Goal: Transaction & Acquisition: Purchase product/service

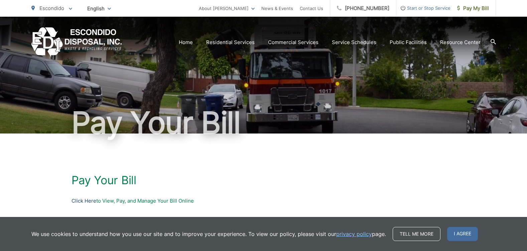
click at [91, 199] on link "Click Here" at bounding box center [84, 201] width 25 height 8
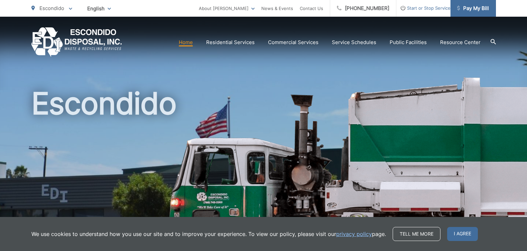
click at [473, 4] on span "Pay My Bill" at bounding box center [473, 8] width 32 height 8
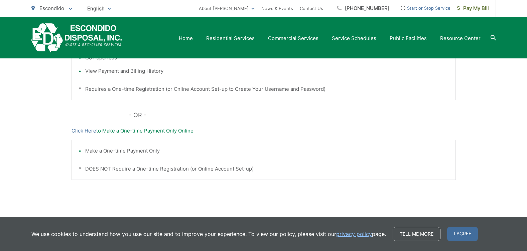
scroll to position [234, 0]
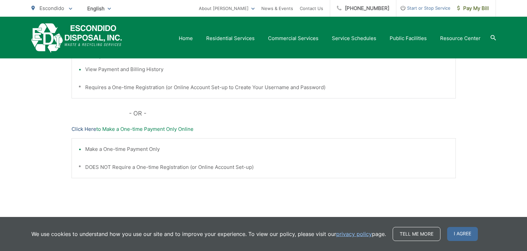
click at [82, 129] on link "Click Here" at bounding box center [84, 129] width 25 height 8
